Goal: Find specific page/section

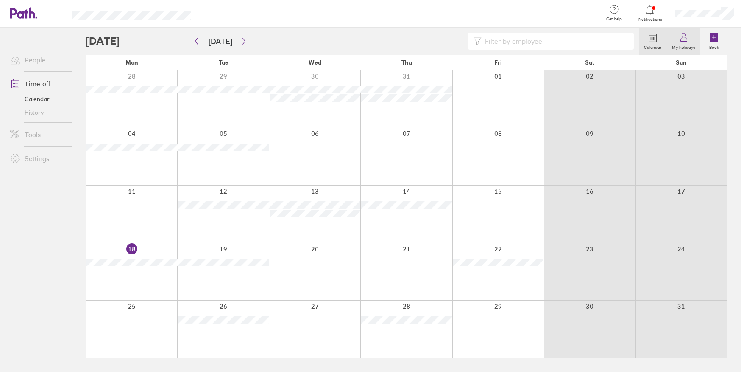
click at [686, 40] on icon at bounding box center [684, 37] width 10 height 10
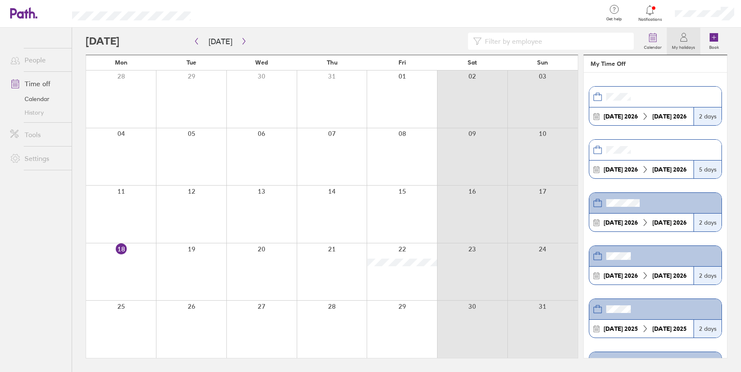
click at [656, 12] on div at bounding box center [651, 10] width 28 height 12
